Goal: Contribute content: Contribute content

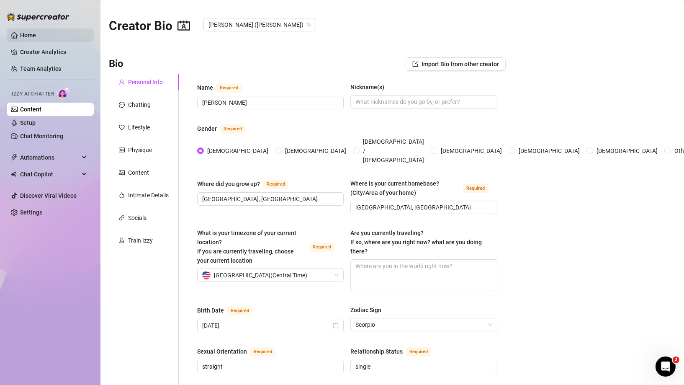
click at [29, 38] on link "Home" at bounding box center [28, 35] width 16 height 7
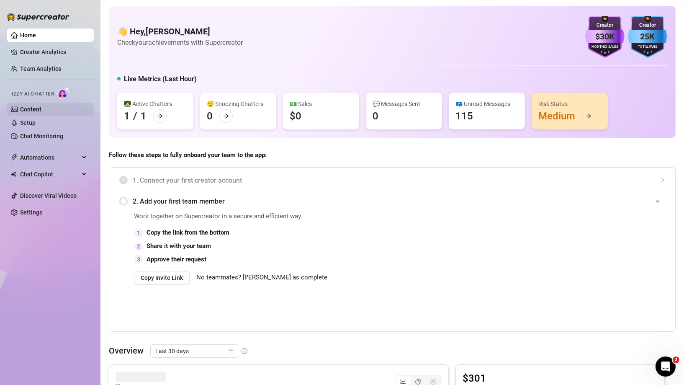
click at [41, 111] on link "Content" at bounding box center [30, 109] width 21 height 7
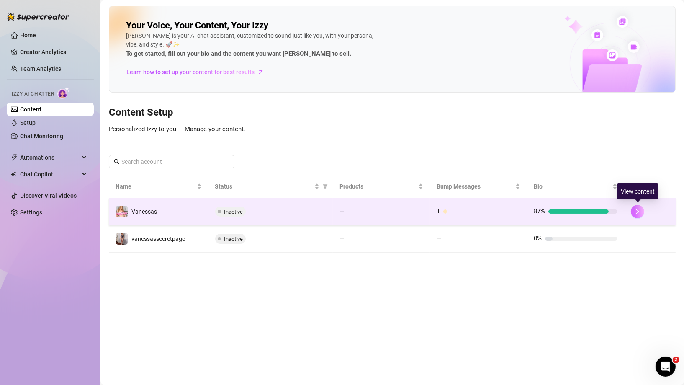
click at [635, 210] on button "button" at bounding box center [637, 211] width 13 height 13
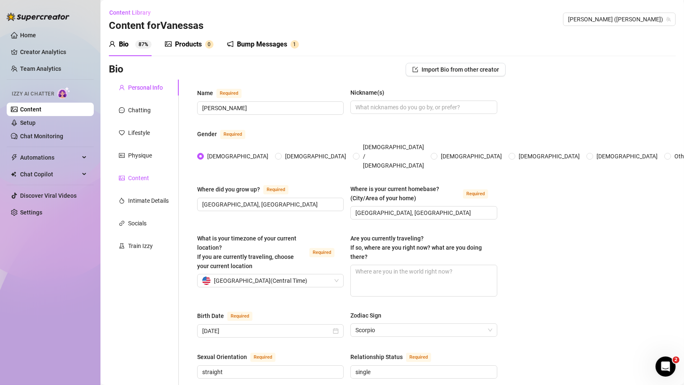
click at [143, 178] on div "Content" at bounding box center [138, 177] width 21 height 9
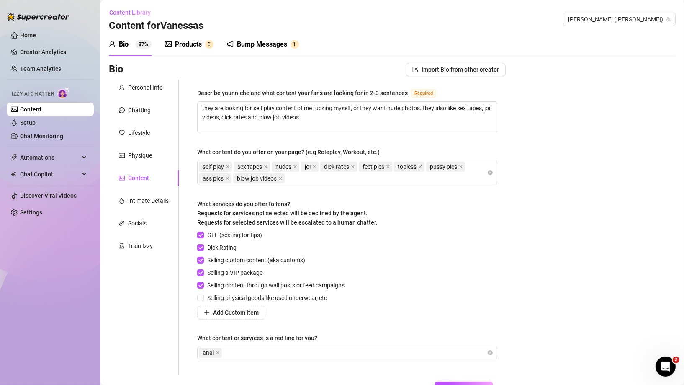
click at [542, 75] on div "Bio Import Bio from other creator Personal Info Chatting Lifestyle Physique Con…" at bounding box center [392, 243] width 567 height 361
click at [193, 46] on div "Products" at bounding box center [188, 44] width 27 height 10
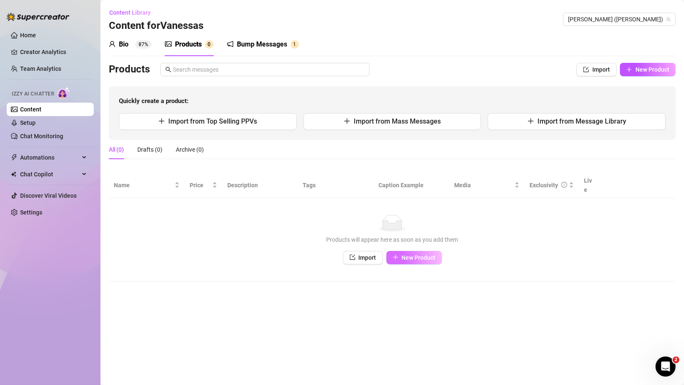
click at [402, 254] on span "New Product" at bounding box center [419, 257] width 34 height 7
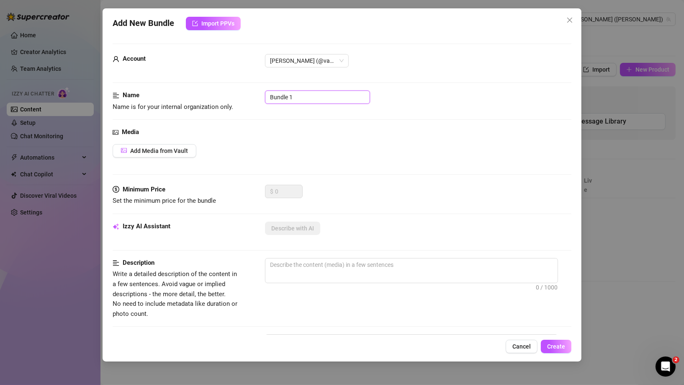
click at [305, 99] on input "Bundle 1" at bounding box center [317, 96] width 105 height 13
type input "Bundle 1 shower pics"
click at [185, 152] on span "Add Media from Vault" at bounding box center [159, 150] width 58 height 7
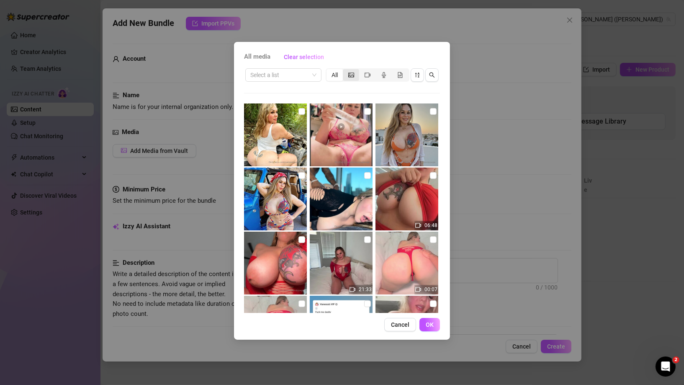
click at [353, 79] on div "segmented control" at bounding box center [351, 75] width 16 height 12
click at [345, 70] on input "segmented control" at bounding box center [345, 70] width 0 height 0
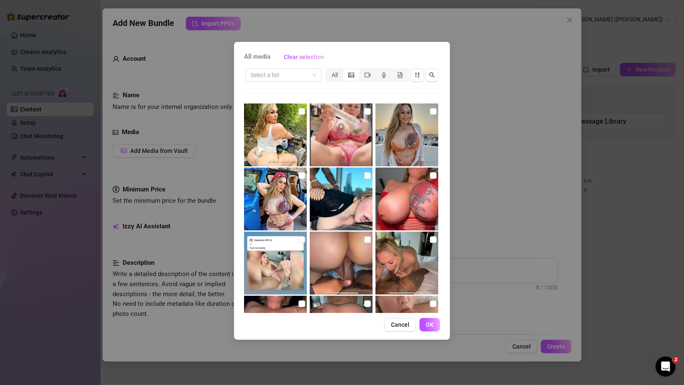
scroll to position [255, 0]
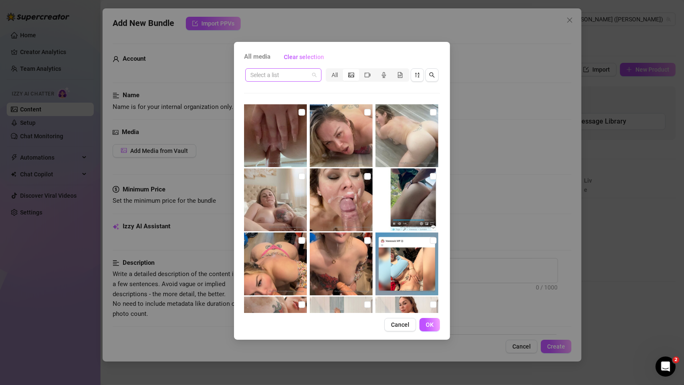
click at [312, 73] on span at bounding box center [283, 75] width 66 height 13
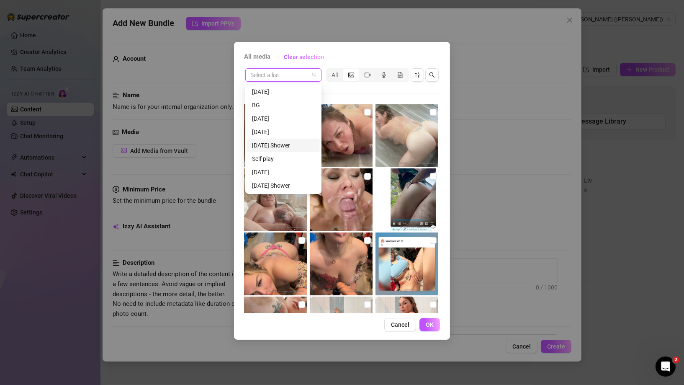
click at [298, 147] on div "[DATE] Shower" at bounding box center [283, 145] width 63 height 9
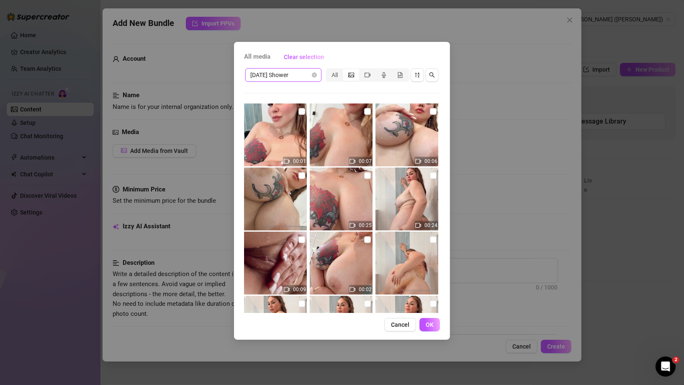
scroll to position [0, 0]
click at [302, 110] on input "checkbox" at bounding box center [302, 111] width 7 height 7
checkbox input "true"
click at [430, 326] on span "OK" at bounding box center [430, 324] width 8 height 7
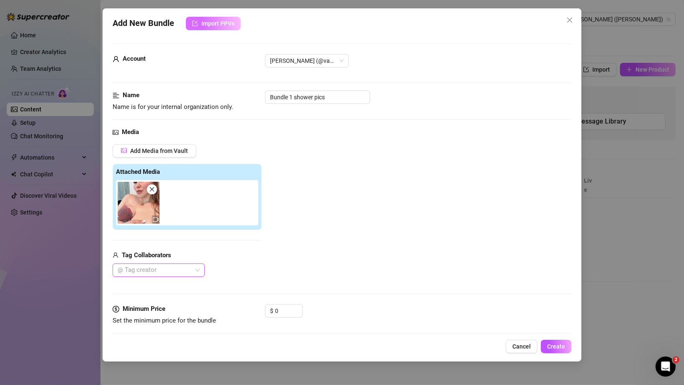
click at [219, 23] on span "Import PPVs" at bounding box center [217, 23] width 33 height 7
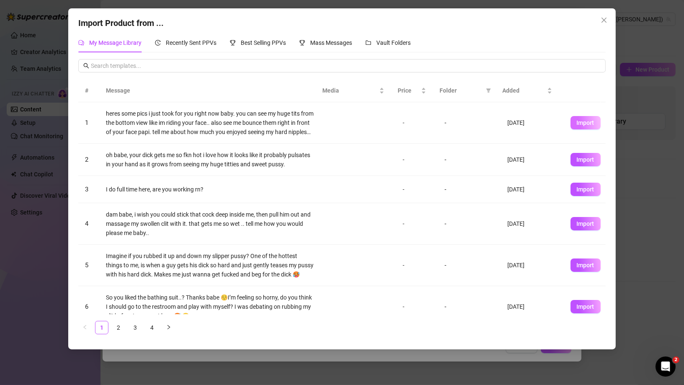
click at [584, 126] on span "Import" at bounding box center [586, 122] width 18 height 7
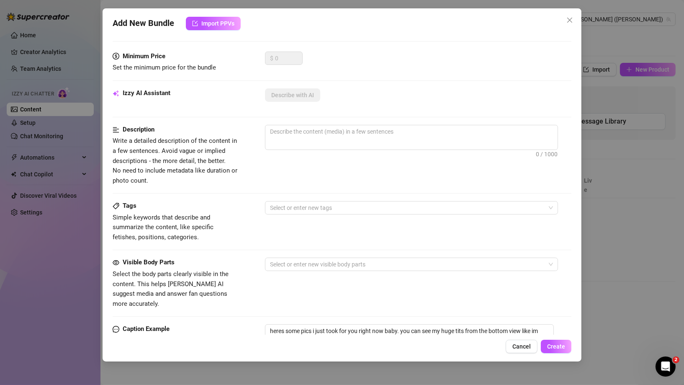
scroll to position [270, 0]
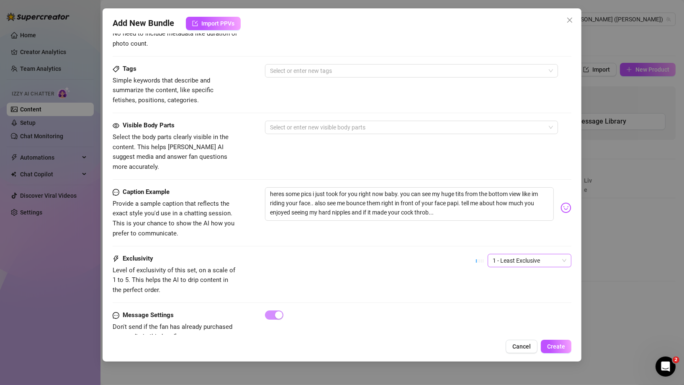
click at [504, 254] on span "1 - Least Exclusive" at bounding box center [530, 260] width 74 height 13
click at [452, 263] on div "Exclusivity Level of exclusivity of this set, on a scale of 1 to 5. This helps …" at bounding box center [342, 274] width 459 height 41
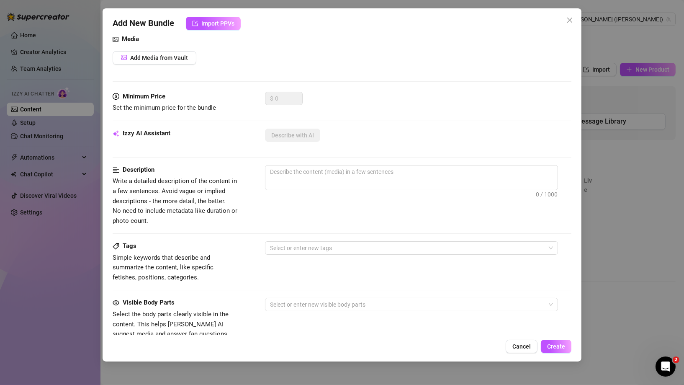
scroll to position [88, 0]
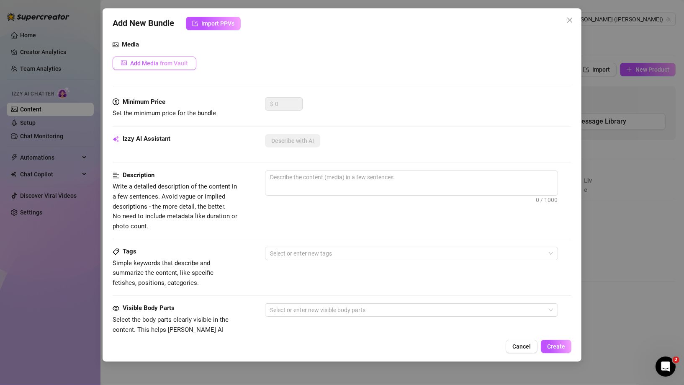
click at [173, 63] on span "Add Media from Vault" at bounding box center [159, 63] width 58 height 7
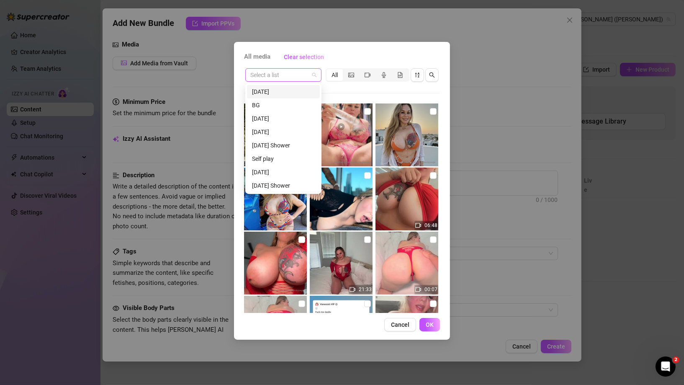
click at [313, 77] on span at bounding box center [283, 75] width 66 height 13
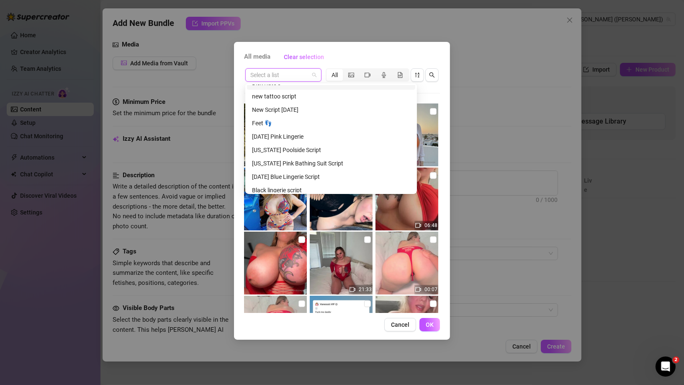
scroll to position [402, 0]
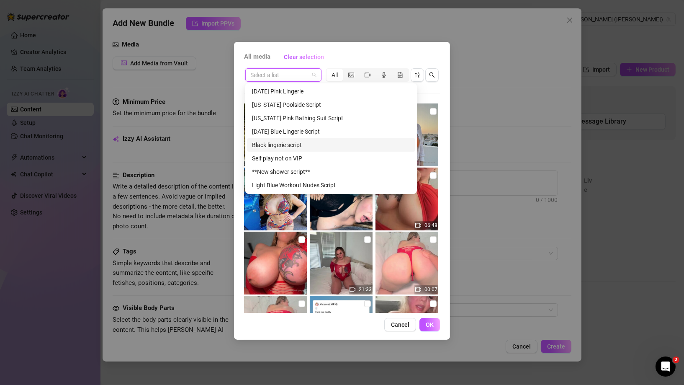
click at [298, 144] on div "Black lingerie script" at bounding box center [331, 144] width 158 height 9
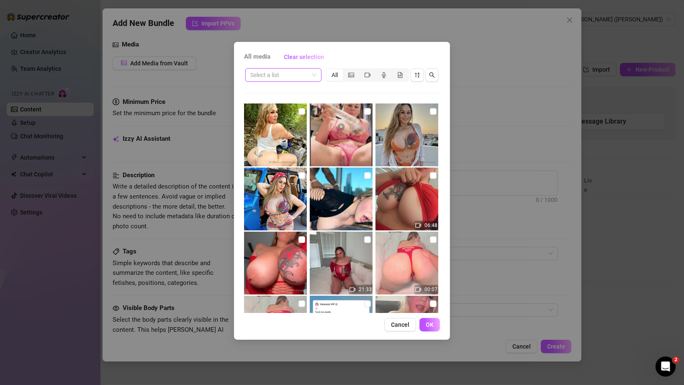
click at [315, 73] on span at bounding box center [283, 75] width 66 height 13
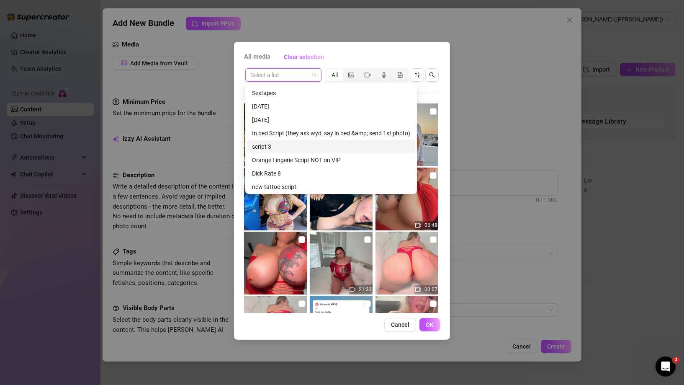
scroll to position [265, 0]
click at [290, 106] on div "[DATE]" at bounding box center [331, 107] width 158 height 9
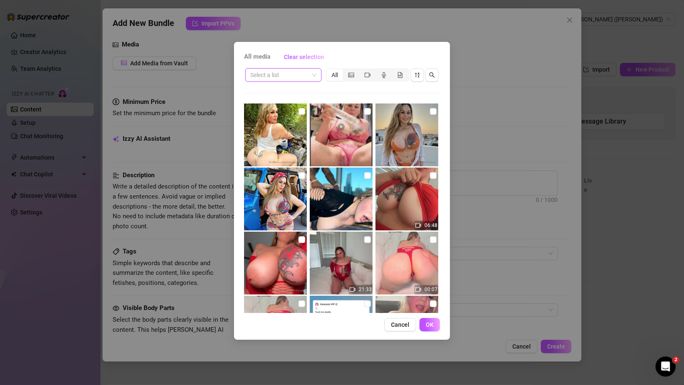
click at [317, 77] on div "Select a list" at bounding box center [283, 74] width 76 height 13
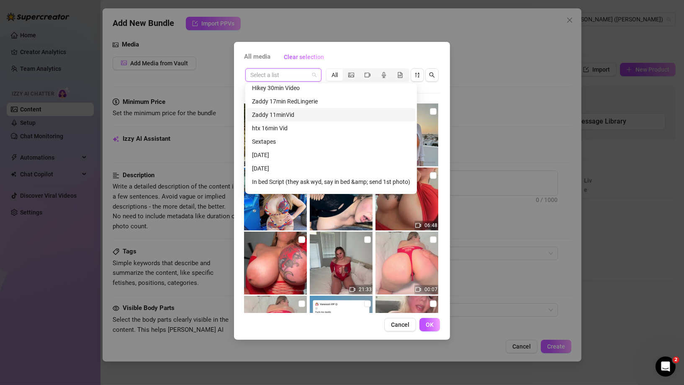
scroll to position [101, 0]
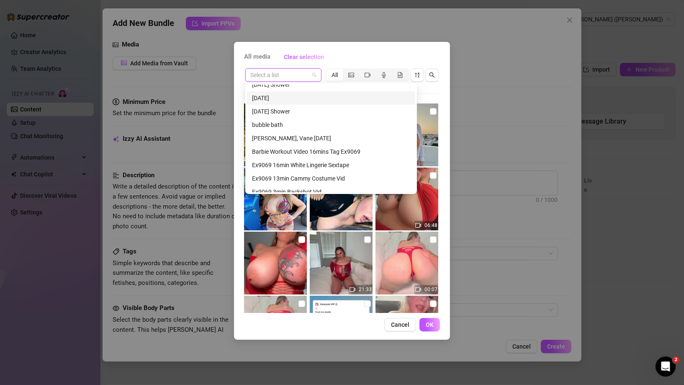
click at [312, 98] on div "[DATE]" at bounding box center [331, 97] width 158 height 9
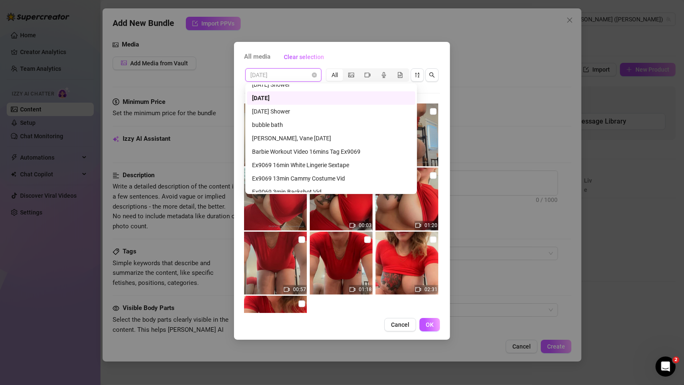
click at [314, 77] on span "[DATE]" at bounding box center [283, 75] width 66 height 13
click at [288, 111] on div "[DATE] Shower" at bounding box center [331, 111] width 158 height 9
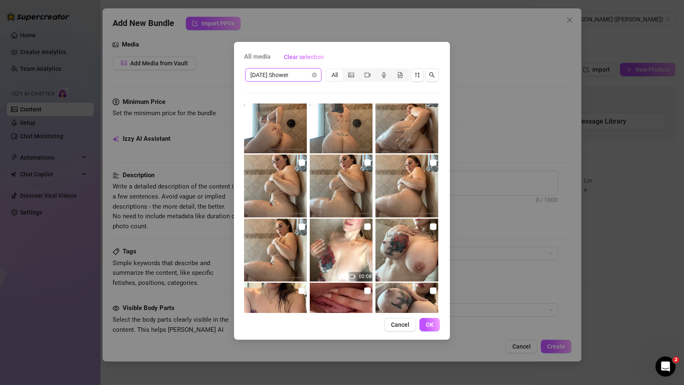
scroll to position [0, 0]
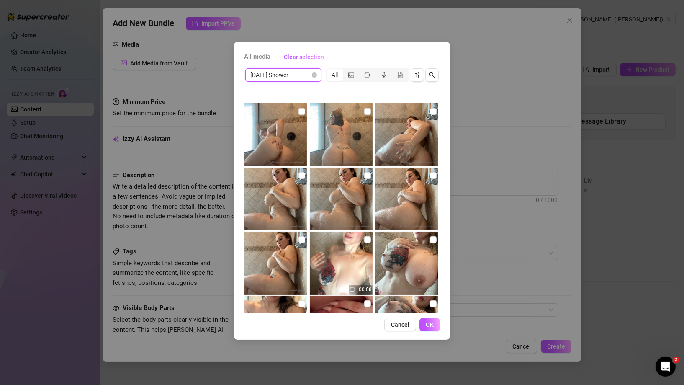
click at [352, 131] on img at bounding box center [341, 134] width 63 height 63
click at [366, 114] on input "checkbox" at bounding box center [367, 111] width 7 height 7
checkbox input "true"
click at [431, 322] on span "OK" at bounding box center [430, 324] width 8 height 7
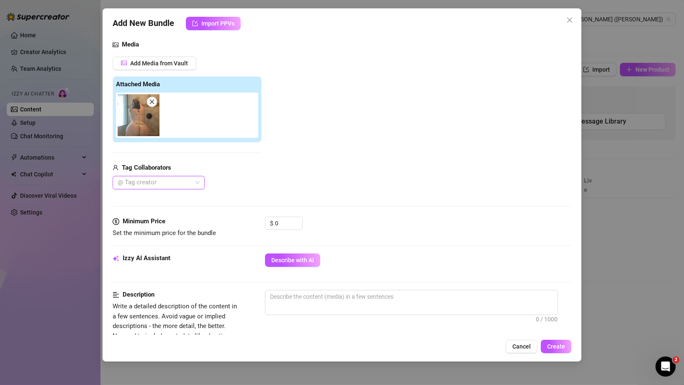
click at [150, 124] on img at bounding box center [139, 115] width 42 height 42
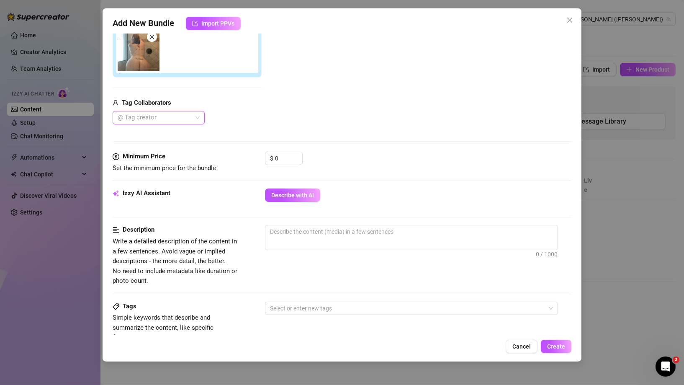
scroll to position [224, 0]
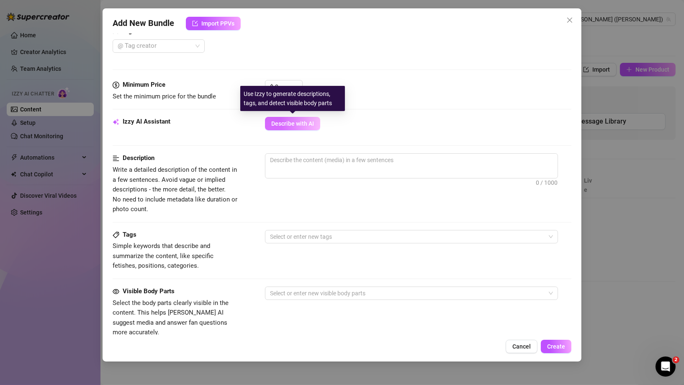
click at [306, 126] on button "Describe with AI" at bounding box center [292, 123] width 55 height 13
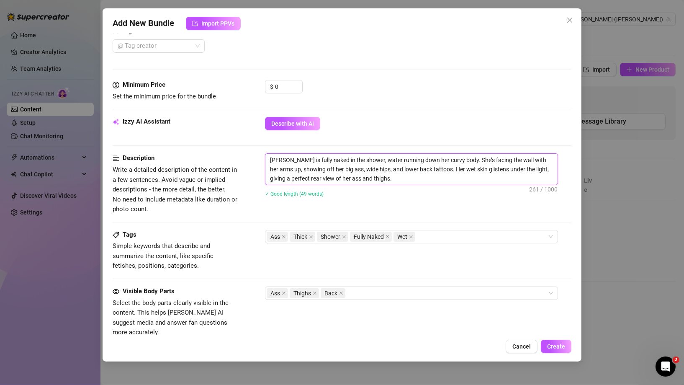
drag, startPoint x: 381, startPoint y: 180, endPoint x: 257, endPoint y: 147, distance: 128.8
click at [257, 147] on form "Account [PERSON_NAME] (@vanessavippage) Name Name is for your internal organiza…" at bounding box center [342, 171] width 459 height 703
type textarea "[PERSON_NAME] is fully naked in the shower, water running down her curvy body. …"
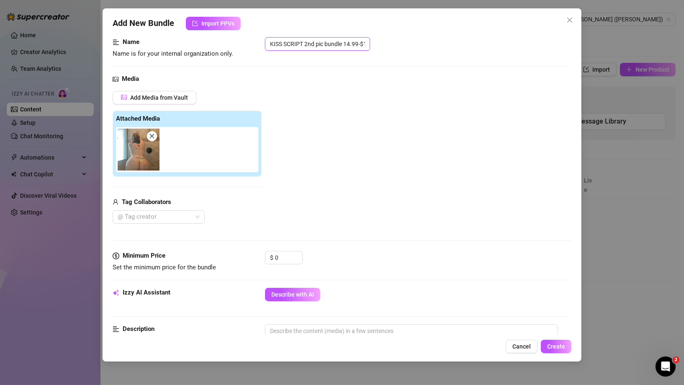
scroll to position [0, 83]
drag, startPoint x: 270, startPoint y: 44, endPoint x: 395, endPoint y: 45, distance: 124.8
click at [395, 45] on div "KISS SCRIPT 2nd pic bundle 14.99-$15.99 my tits and short tit video" at bounding box center [418, 43] width 307 height 13
click at [156, 135] on span at bounding box center [152, 136] width 10 height 10
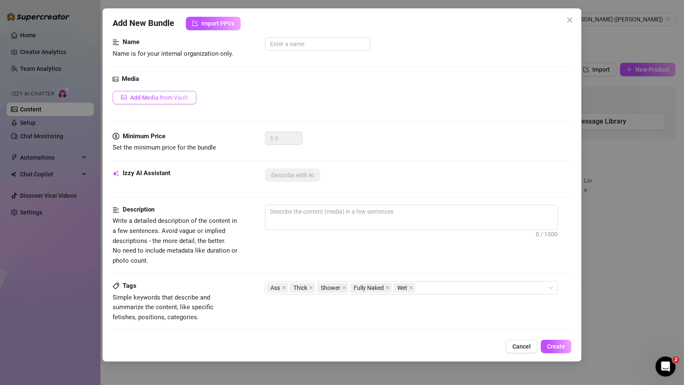
click at [166, 97] on span "Add Media from Vault" at bounding box center [159, 97] width 58 height 7
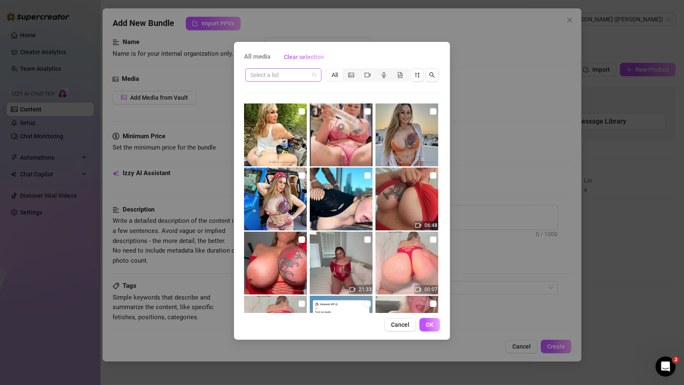
click at [314, 74] on span at bounding box center [283, 75] width 66 height 13
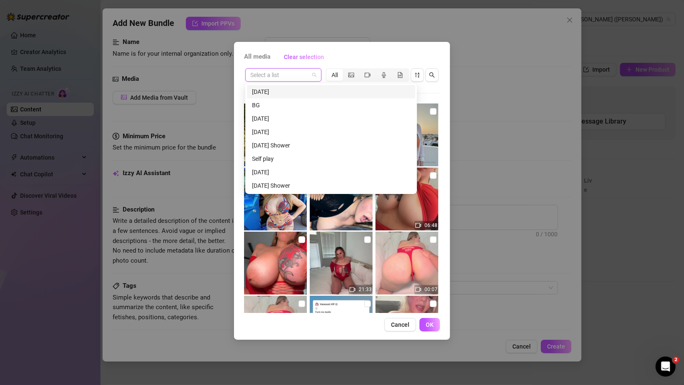
click at [641, 307] on div "All media Clear selection Select a list All 06:48 21:33 00:07 00:07 00:03 Cance…" at bounding box center [342, 192] width 684 height 385
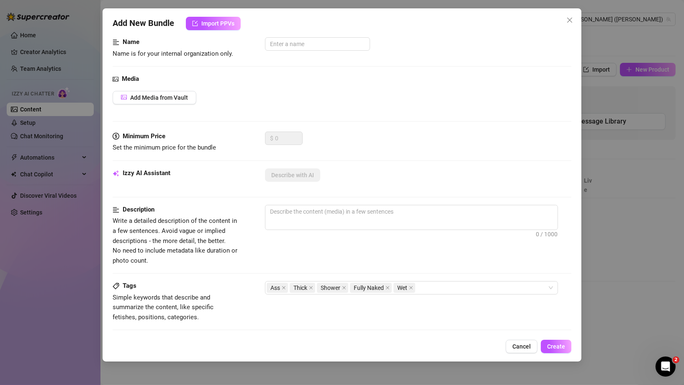
click at [309, 101] on div "Add Media from Vault" at bounding box center [342, 97] width 459 height 13
click at [183, 93] on button "Add Media from Vault" at bounding box center [155, 97] width 84 height 13
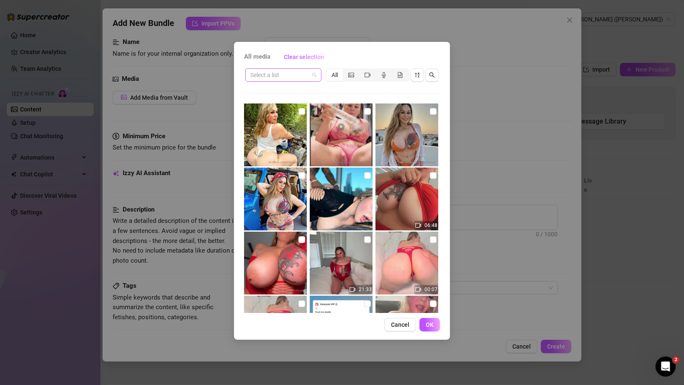
click at [317, 74] on div "Select a list" at bounding box center [283, 74] width 76 height 13
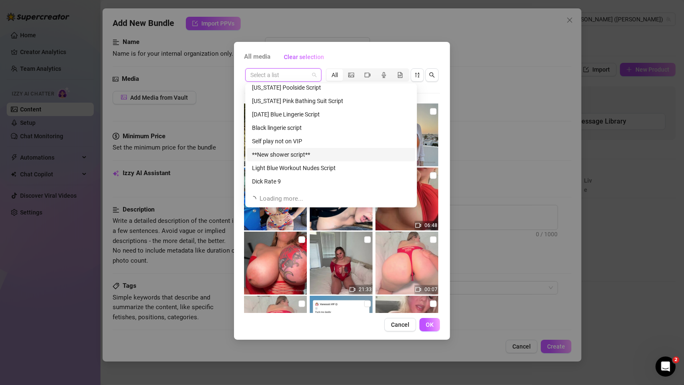
scroll to position [428, 0]
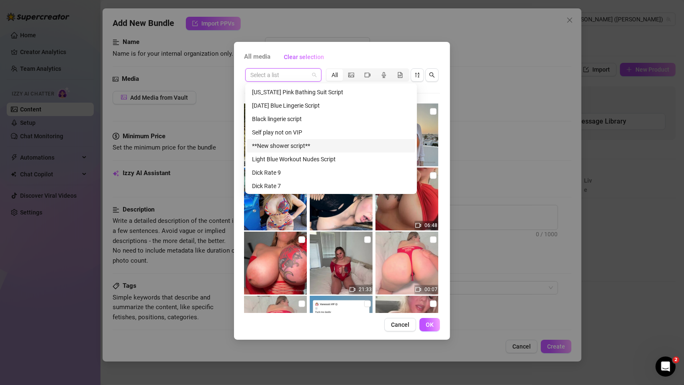
click at [339, 144] on div "**New shower script**" at bounding box center [331, 145] width 158 height 9
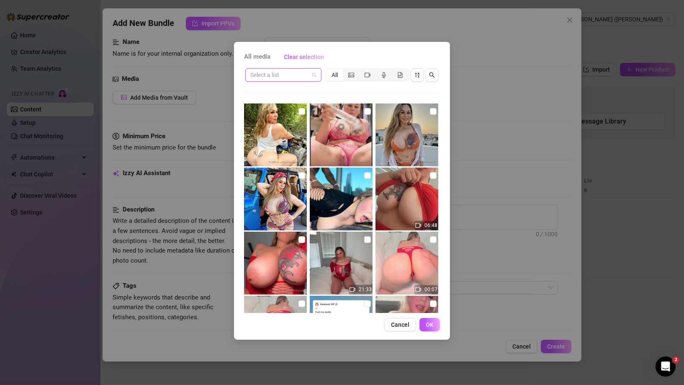
click at [318, 76] on div "Select a list" at bounding box center [283, 74] width 76 height 13
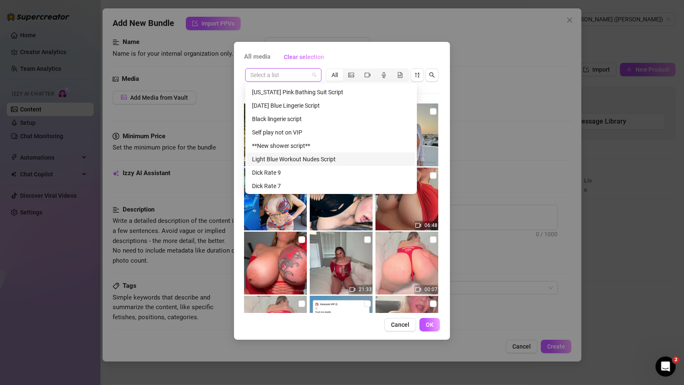
click at [293, 159] on div "Light Blue Workout Nudes Script" at bounding box center [331, 159] width 158 height 9
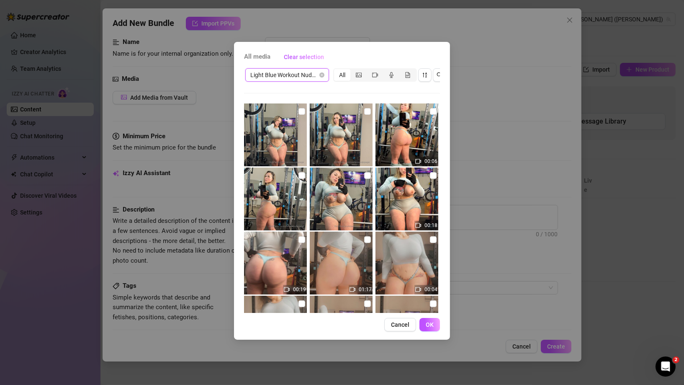
click at [325, 73] on div "Light Blue Workout Nudes Script" at bounding box center [287, 74] width 84 height 13
click at [435, 94] on div "Light Blue Workout Nudes Script All 00:06 00:18 00:19 01:17 00:04 00:16 00:04 0…" at bounding box center [342, 190] width 196 height 246
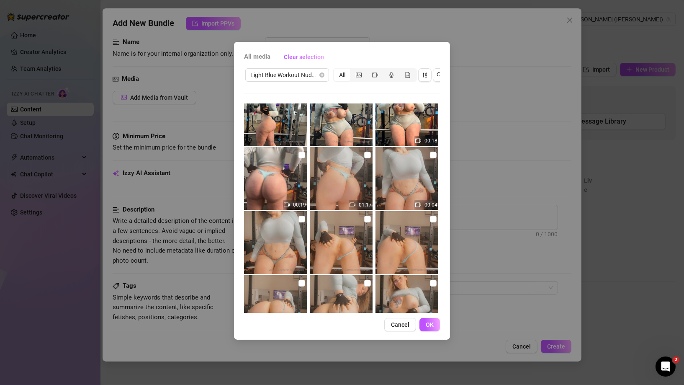
scroll to position [0, 0]
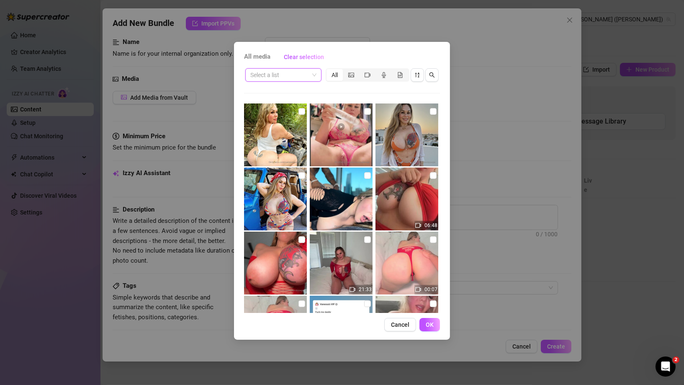
click at [315, 71] on span at bounding box center [283, 75] width 66 height 13
